Goal: Check status

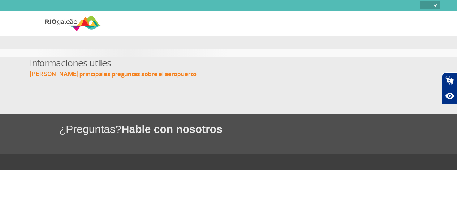
select select
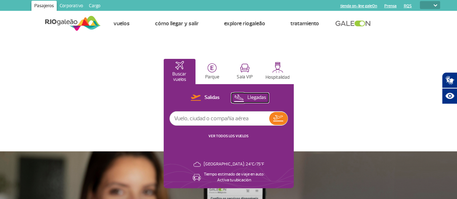
click at [267, 97] on p "Llegadas" at bounding box center [257, 97] width 19 height 7
click at [269, 117] on input "text" at bounding box center [219, 119] width 99 height 14
type input "bue"
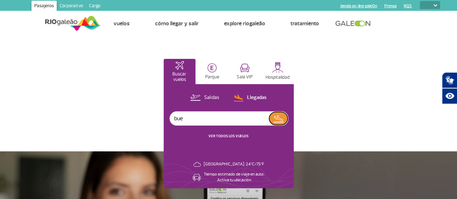
click at [284, 119] on img at bounding box center [278, 119] width 10 height 10
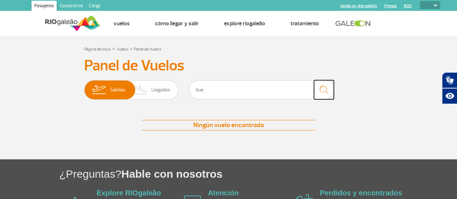
click at [327, 88] on img "submit" at bounding box center [324, 89] width 16 height 15
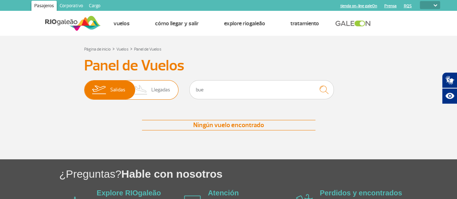
click at [154, 90] on span "Llegadas" at bounding box center [161, 90] width 19 height 19
click at [84, 86] on input "[PERSON_NAME]" at bounding box center [84, 86] width 0 height 0
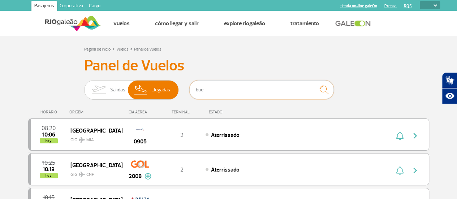
click at [220, 89] on input "bue" at bounding box center [262, 89] width 145 height 19
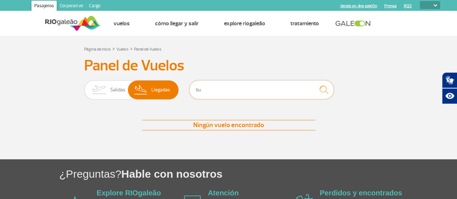
type input "b"
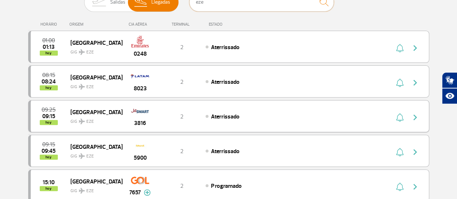
scroll to position [108, 0]
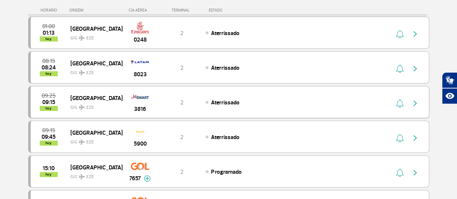
type input "eze"
click at [225, 103] on span "Aterrissado" at bounding box center [225, 102] width 28 height 7
